Goal: Task Accomplishment & Management: Manage account settings

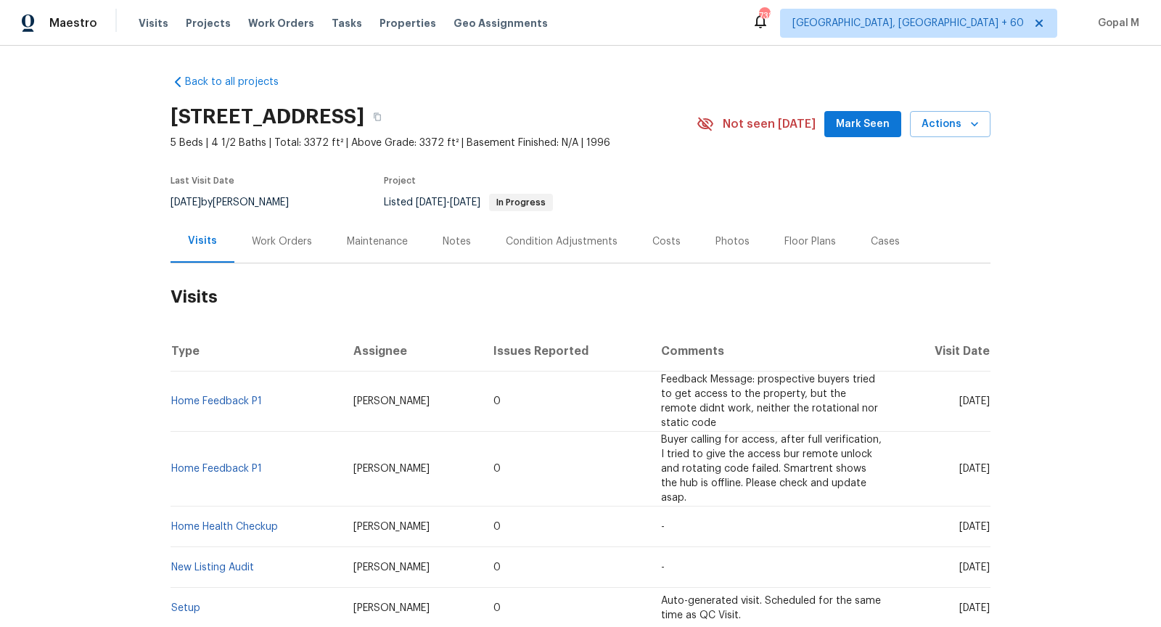
click at [287, 239] on div "Work Orders" at bounding box center [282, 241] width 60 height 15
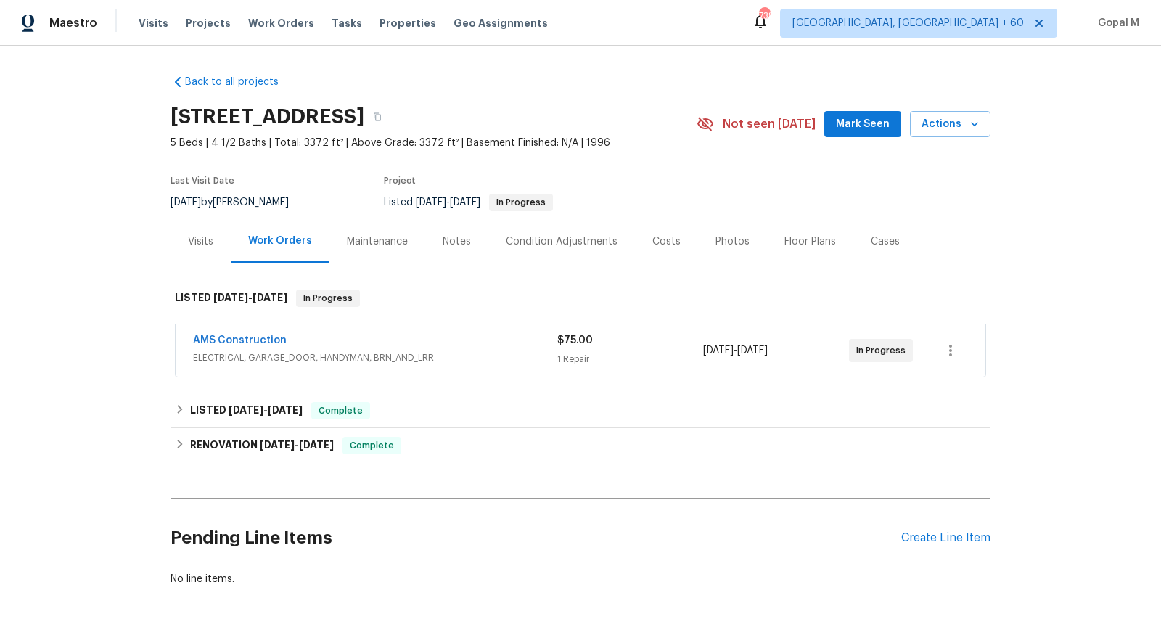
click at [506, 353] on span "ELECTRICAL, GARAGE_DOOR, HANDYMAN, BRN_AND_LRR" at bounding box center [375, 357] width 364 height 15
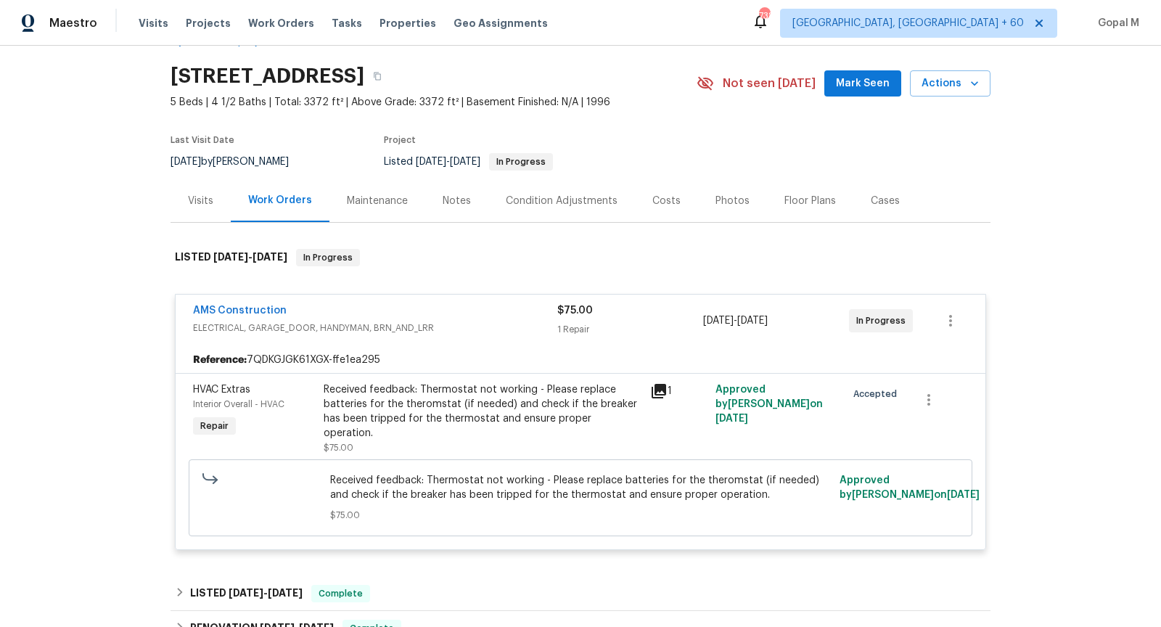
scroll to position [48, 0]
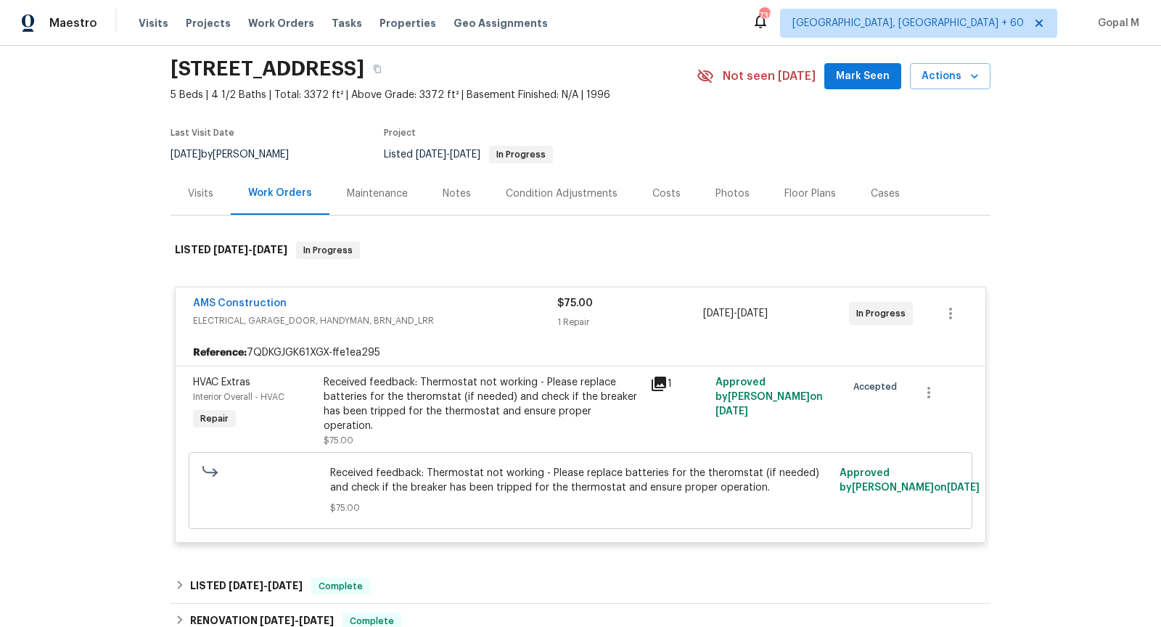
click at [203, 211] on div "Visits" at bounding box center [200, 193] width 60 height 43
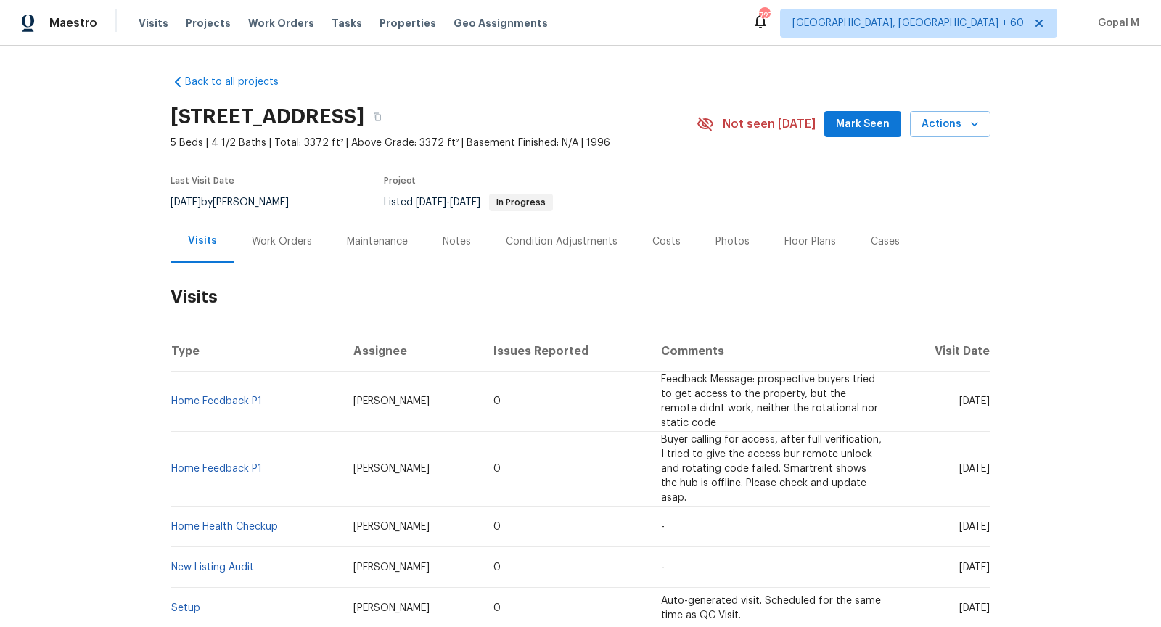
click at [263, 250] on div "Work Orders" at bounding box center [281, 241] width 95 height 43
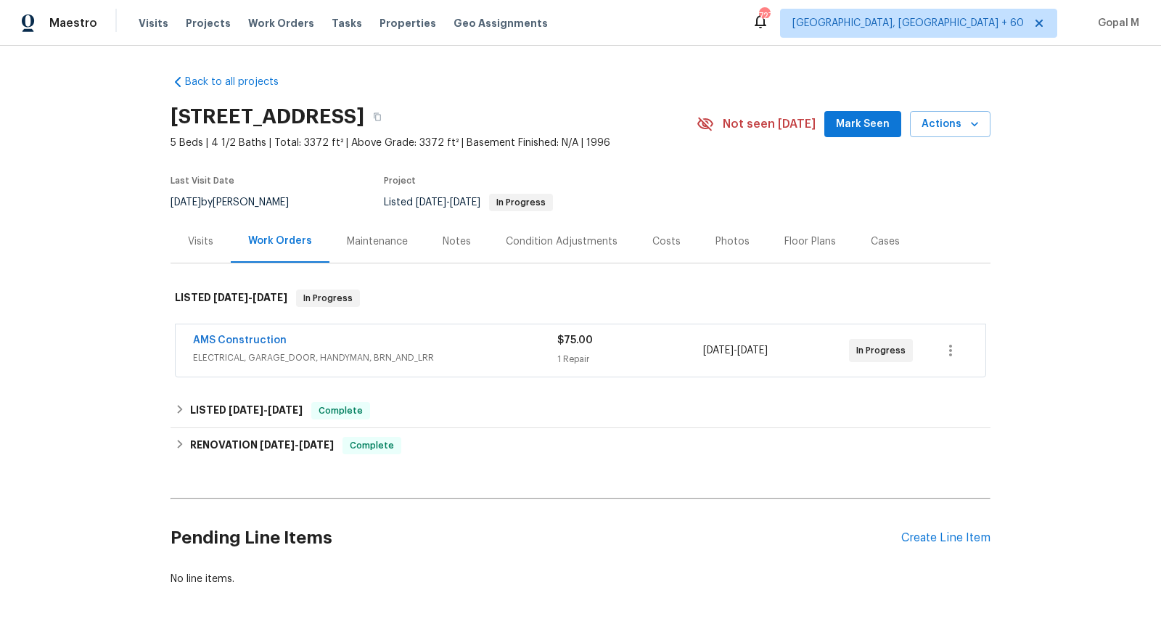
click at [531, 353] on span "ELECTRICAL, GARAGE_DOOR, HANDYMAN, BRN_AND_LRR" at bounding box center [375, 357] width 364 height 15
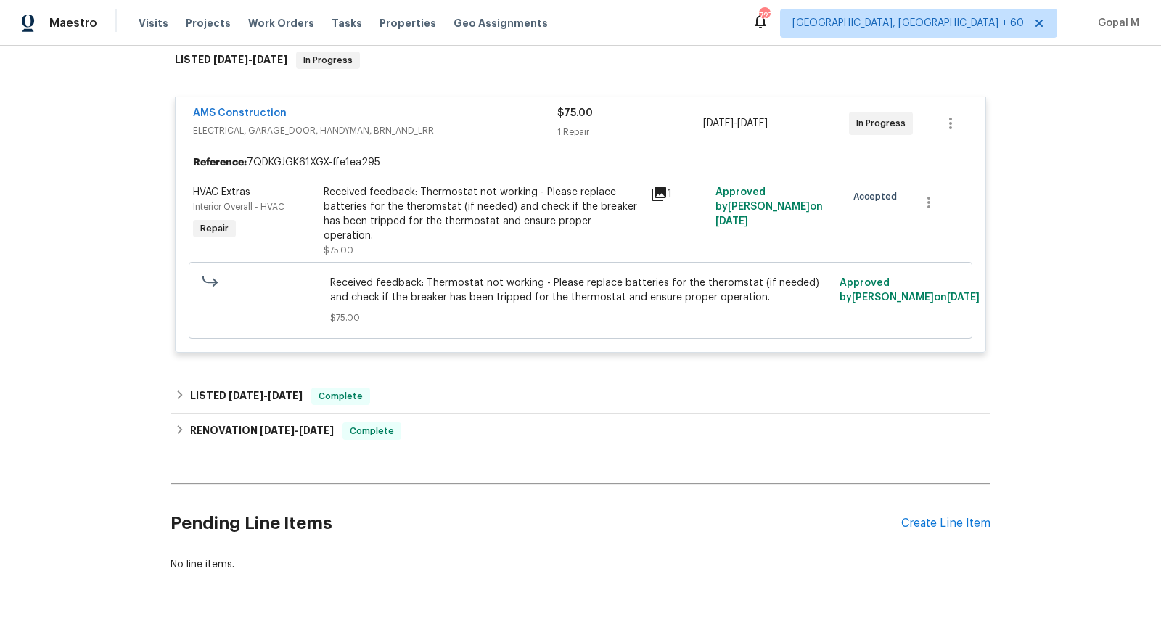
scroll to position [264, 0]
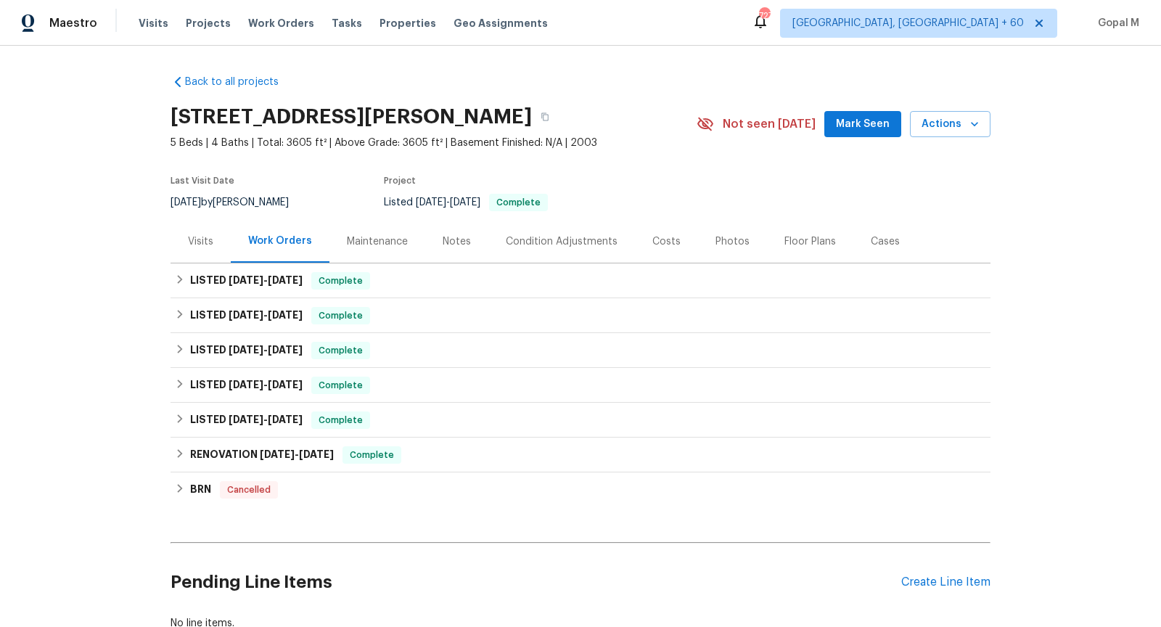
click at [210, 239] on div "Visits" at bounding box center [200, 241] width 25 height 15
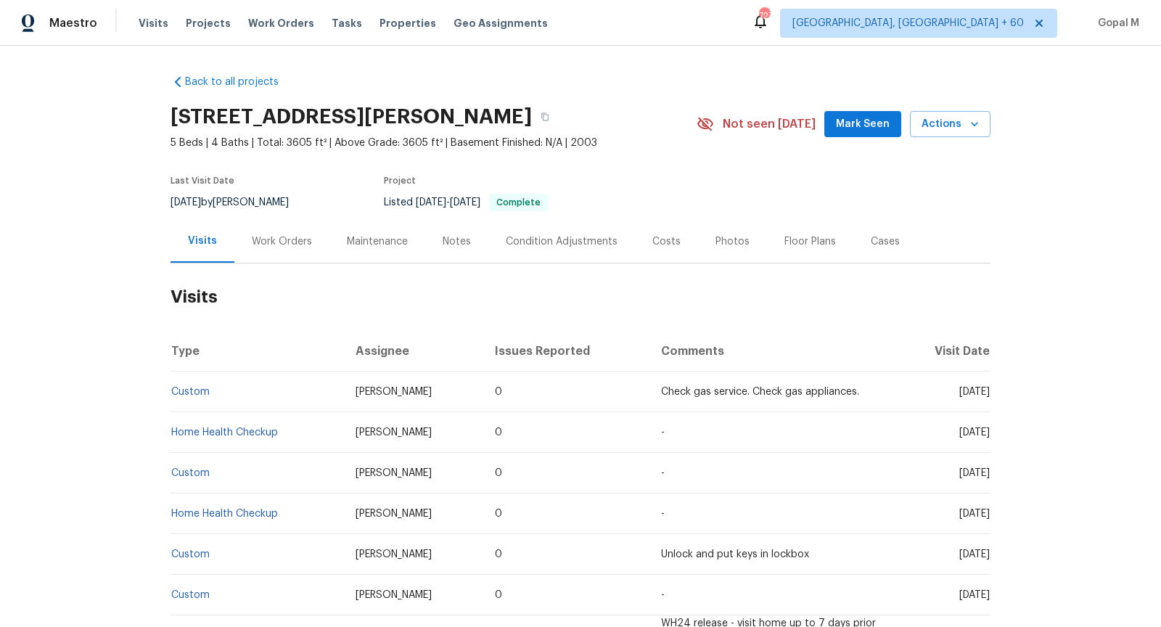
click at [284, 239] on div "Work Orders" at bounding box center [282, 241] width 60 height 15
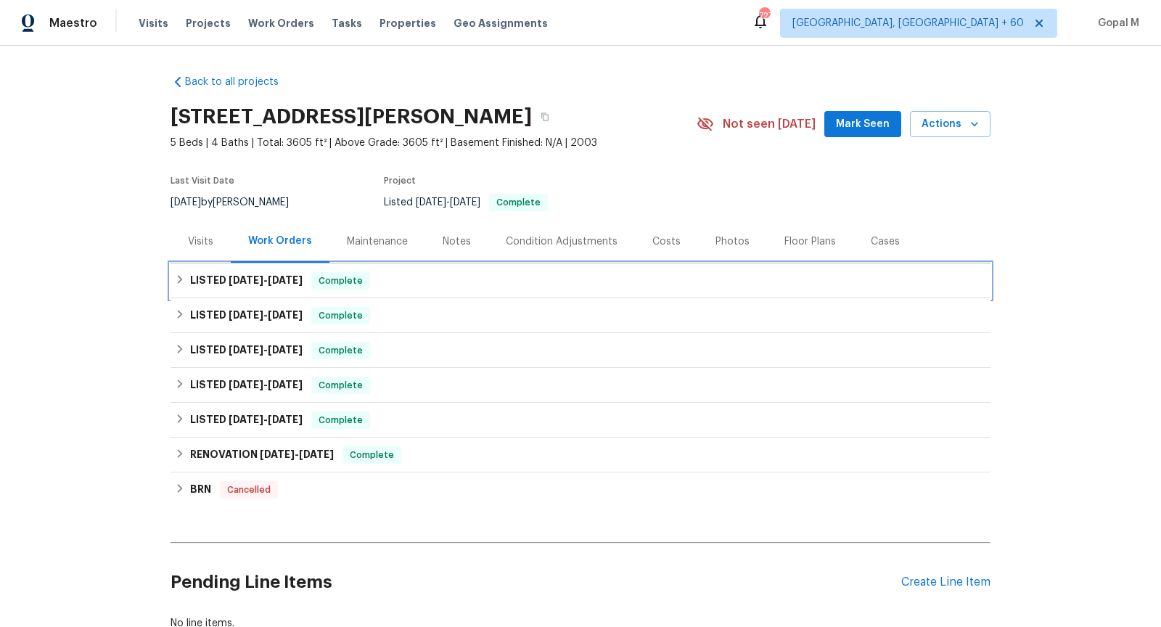
click at [350, 283] on span "Complete" at bounding box center [341, 280] width 56 height 15
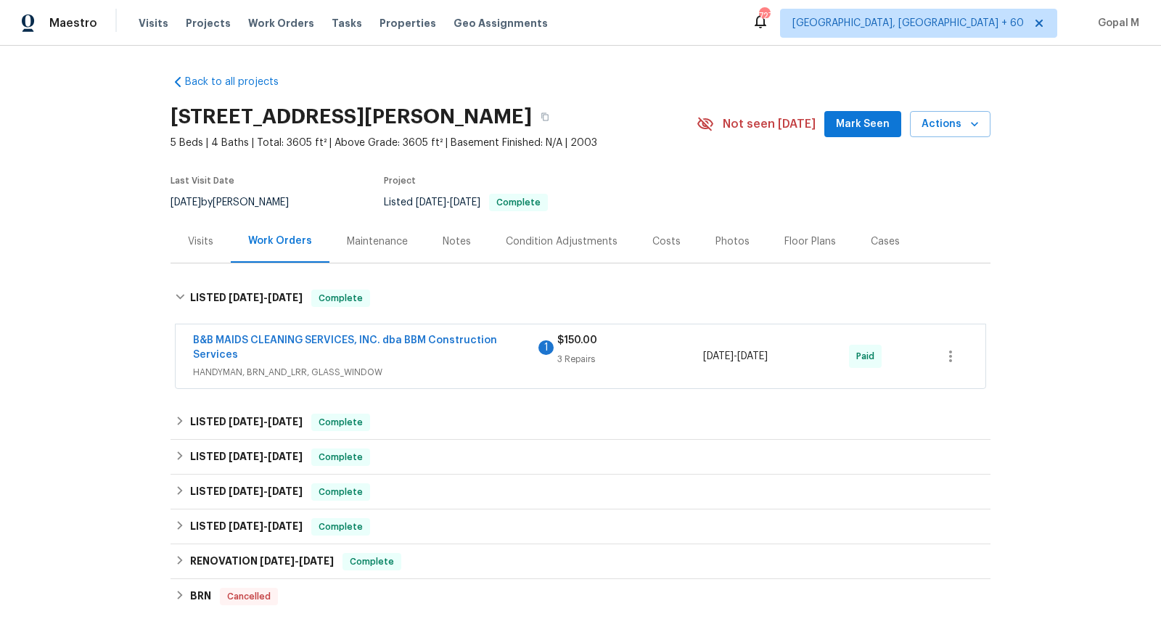
click at [484, 358] on span "B&B MAIDS CLEANING SERVICES, INC. dba BBM Construction Services" at bounding box center [364, 347] width 342 height 29
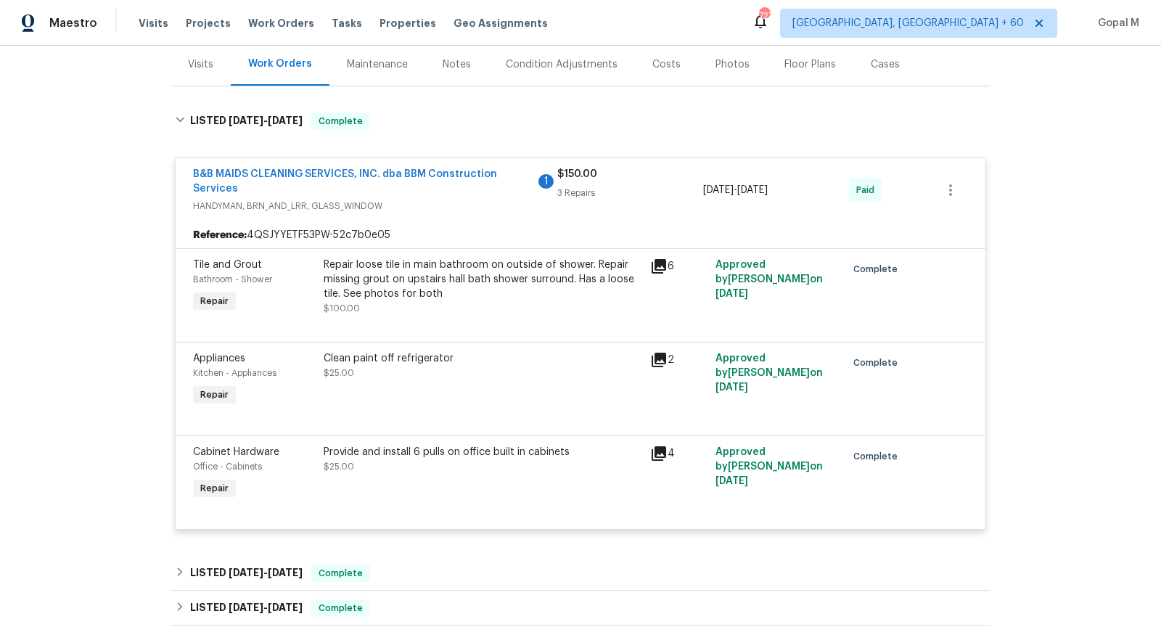
scroll to position [182, 0]
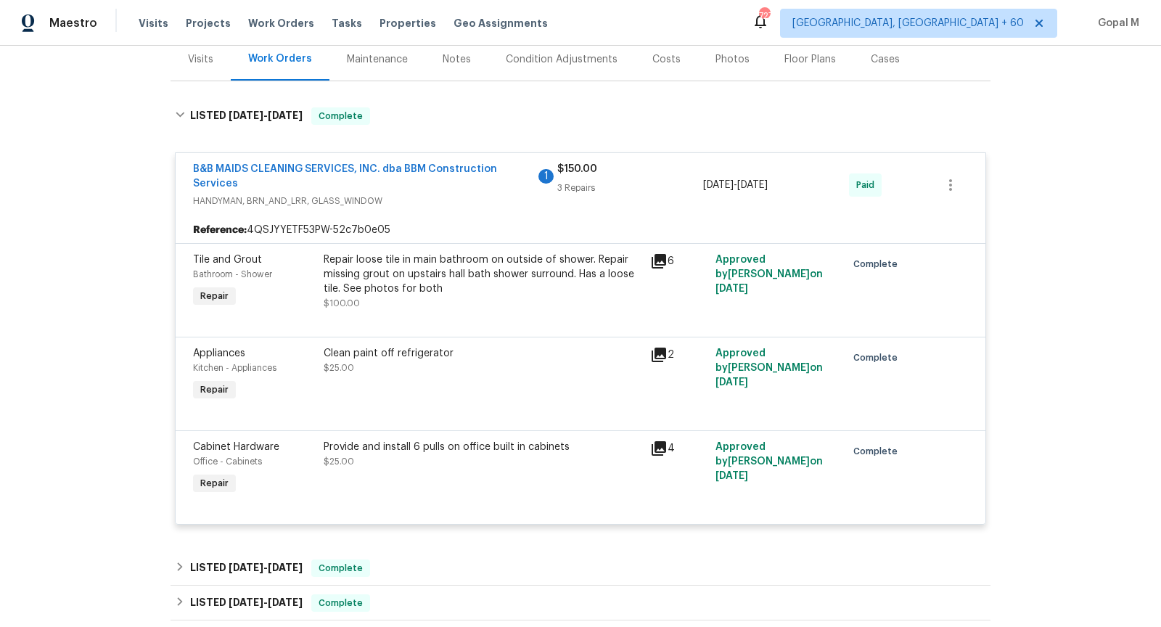
click at [530, 293] on div "Repair loose tile in main bathroom on outside of shower. Repair missing grout o…" at bounding box center [483, 274] width 318 height 44
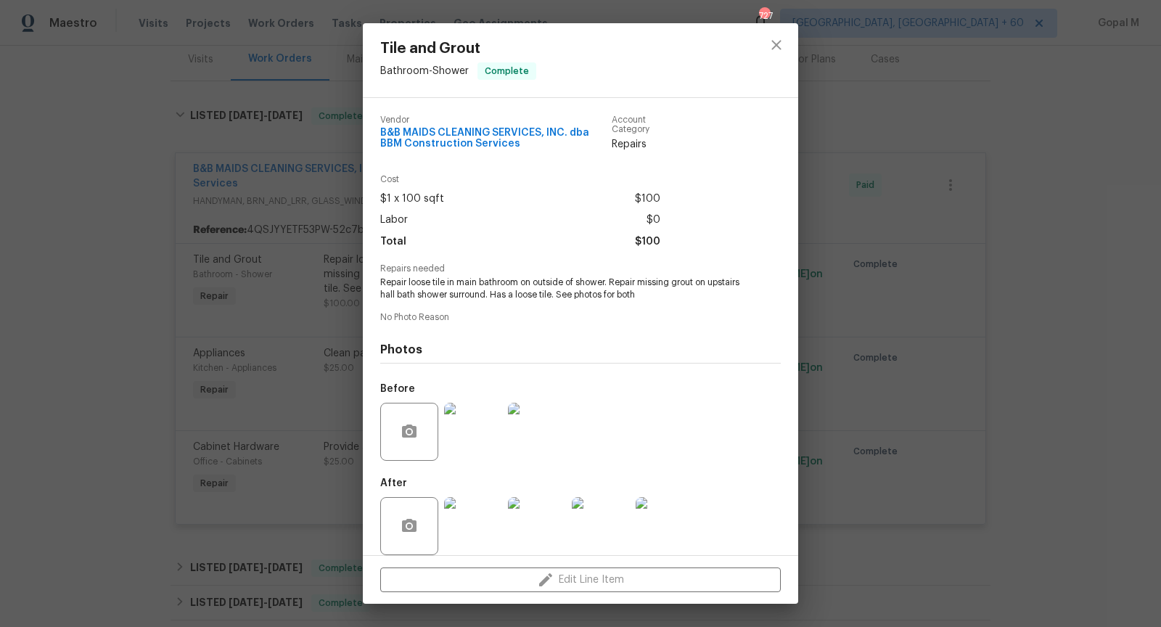
click at [275, 345] on div "Tile and Grout Bathroom - Shower Complete Vendor B&B MAIDS CLEANING SERVICES, I…" at bounding box center [580, 313] width 1161 height 627
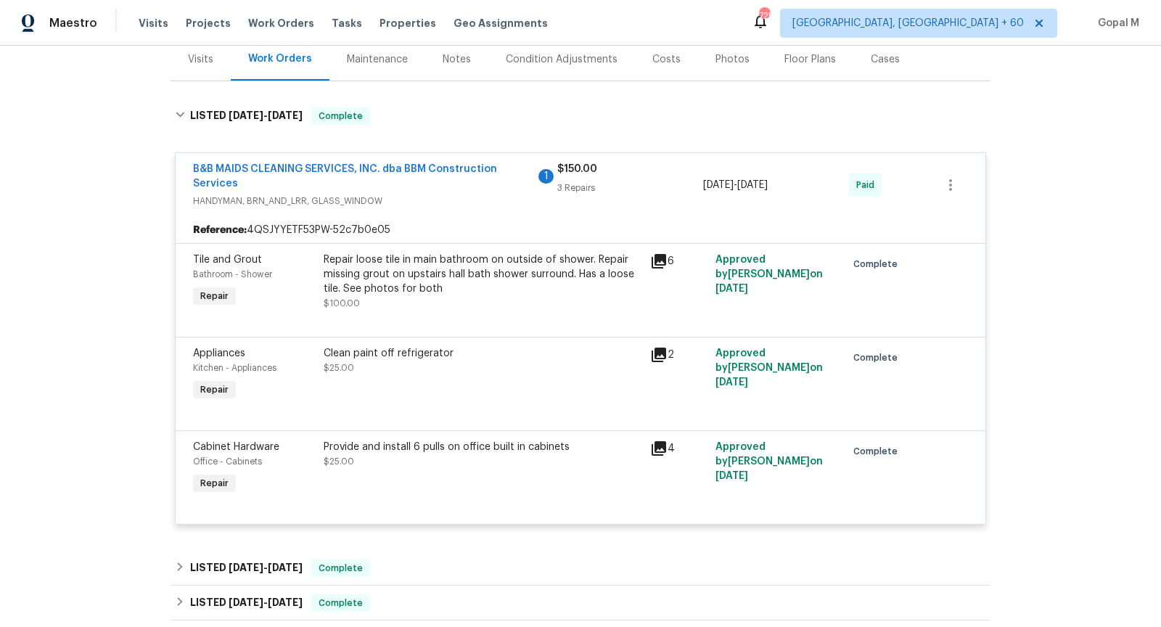
scroll to position [0, 0]
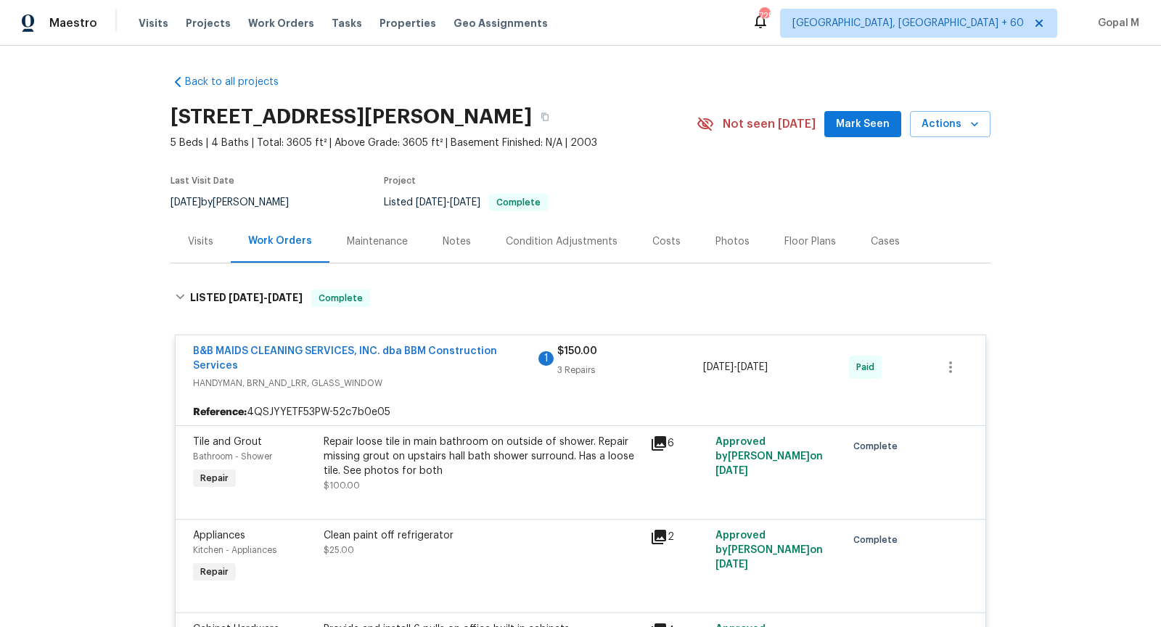
click at [193, 239] on div "Visits" at bounding box center [200, 241] width 25 height 15
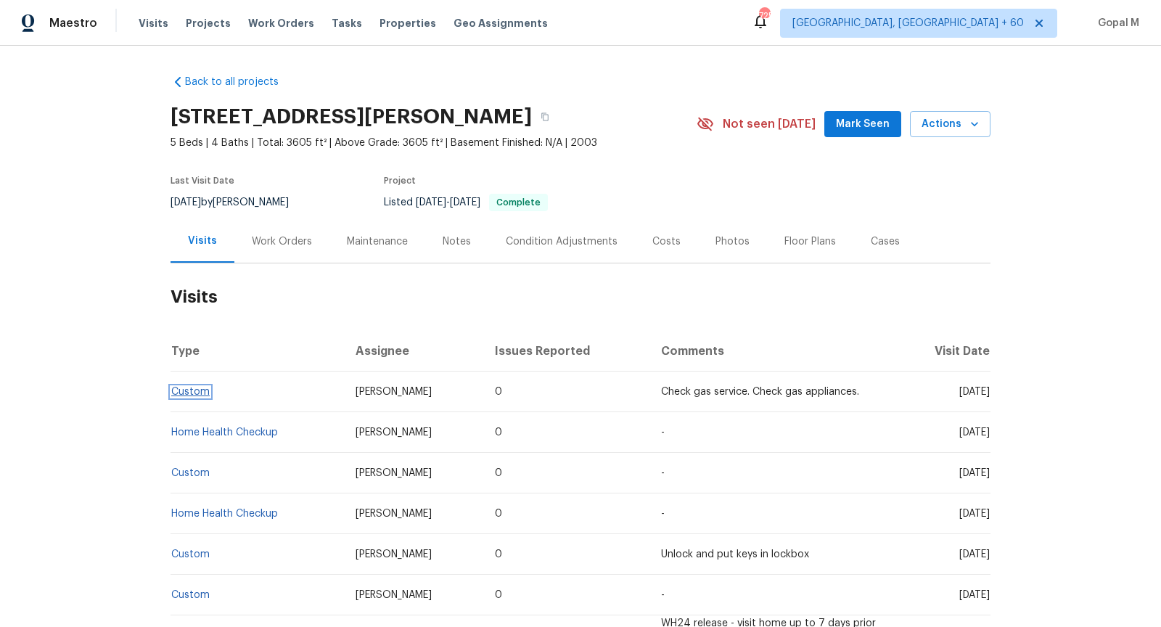
click at [186, 394] on link "Custom" at bounding box center [190, 392] width 38 height 10
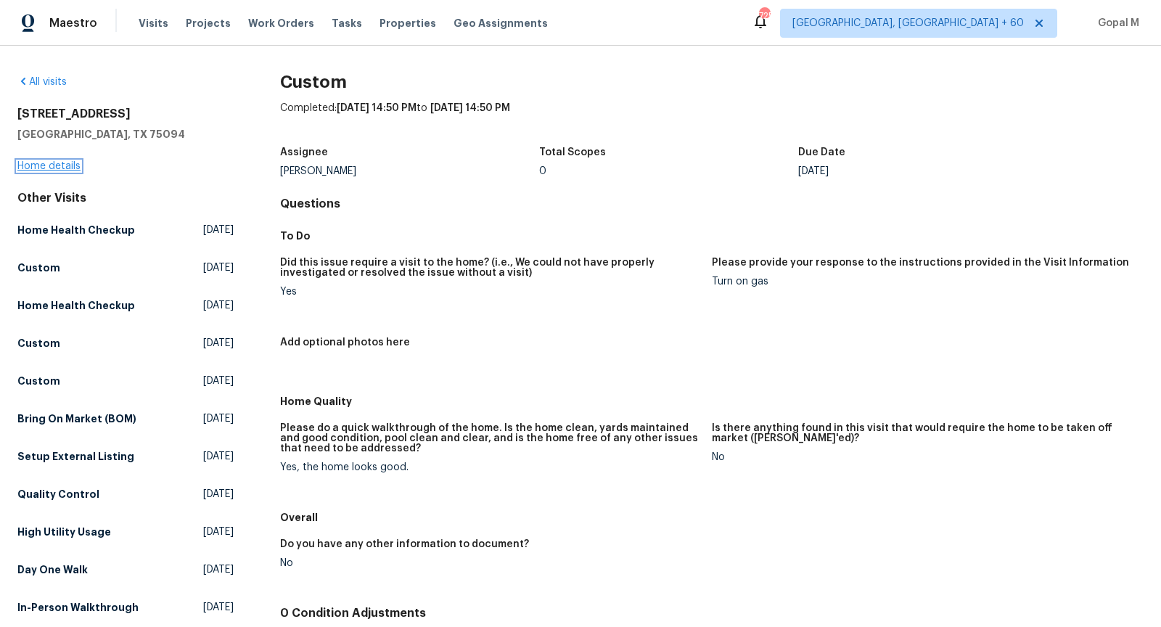
click at [63, 161] on link "Home details" at bounding box center [48, 166] width 63 height 10
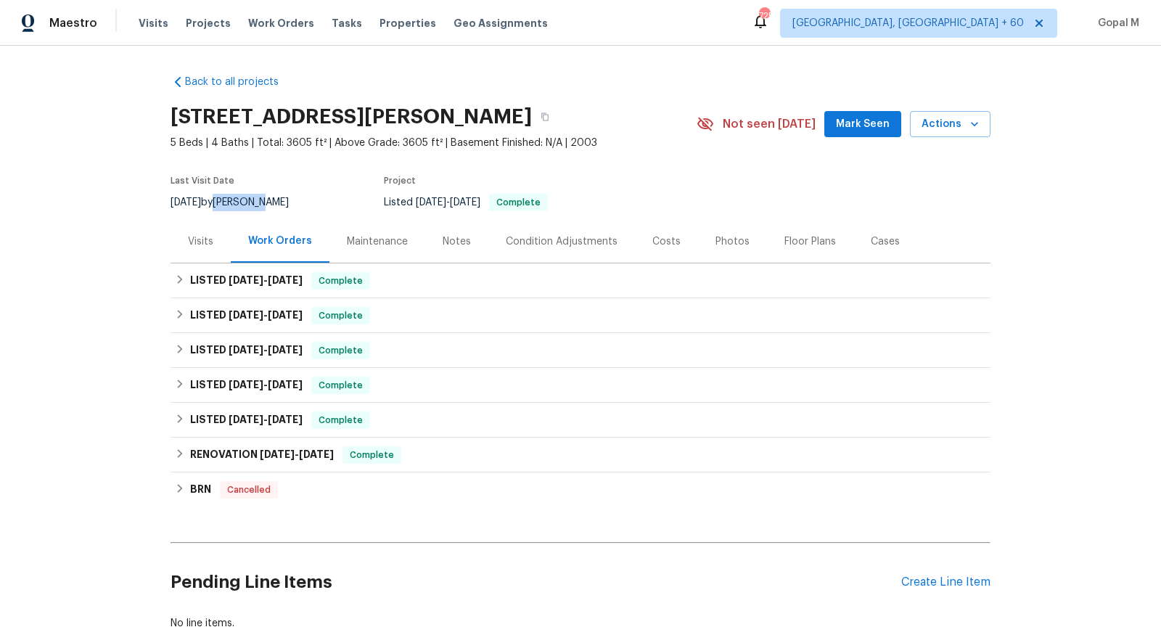
drag, startPoint x: 236, startPoint y: 200, endPoint x: 319, endPoint y: 228, distance: 87.4
click at [319, 228] on div "Back to all projects [STREET_ADDRESS][PERSON_NAME] 5 Beds | 4 Baths | Total: 36…" at bounding box center [580, 352] width 820 height 579
copy div "[PERSON_NAME] Project Listed [DATE] - [DATE] Complete Visits"
click at [236, 200] on div "[DATE] by [PERSON_NAME]" at bounding box center [238, 202] width 136 height 17
drag, startPoint x: 236, startPoint y: 200, endPoint x: 279, endPoint y: 200, distance: 42.8
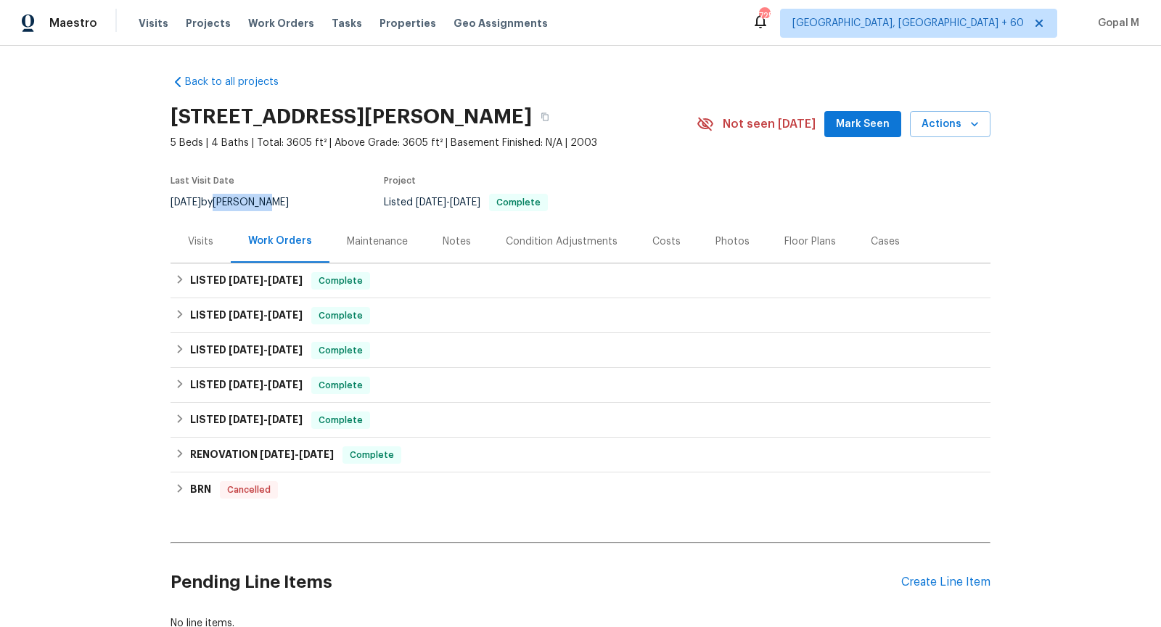
click at [279, 200] on div "[DATE] by [PERSON_NAME]" at bounding box center [238, 202] width 136 height 17
copy div "[PERSON_NAME]"
